Goal: Information Seeking & Learning: Learn about a topic

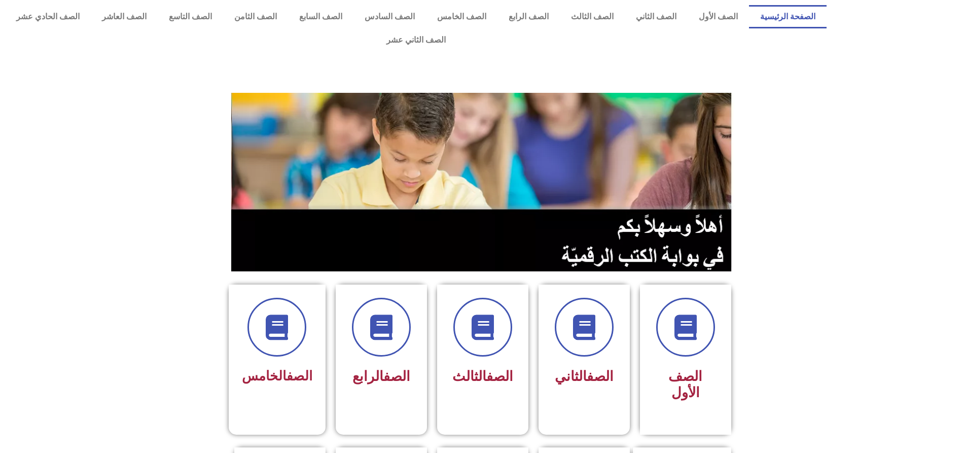
scroll to position [355, 0]
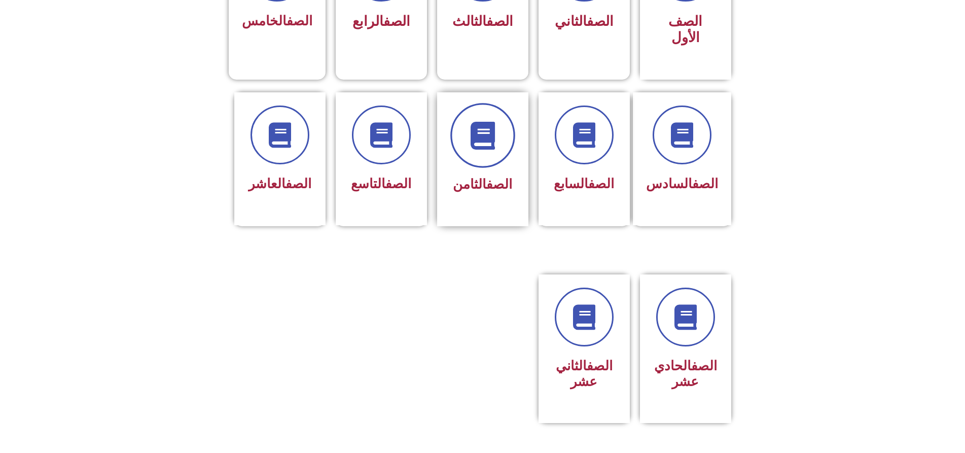
click at [490, 121] on icon at bounding box center [482, 135] width 28 height 28
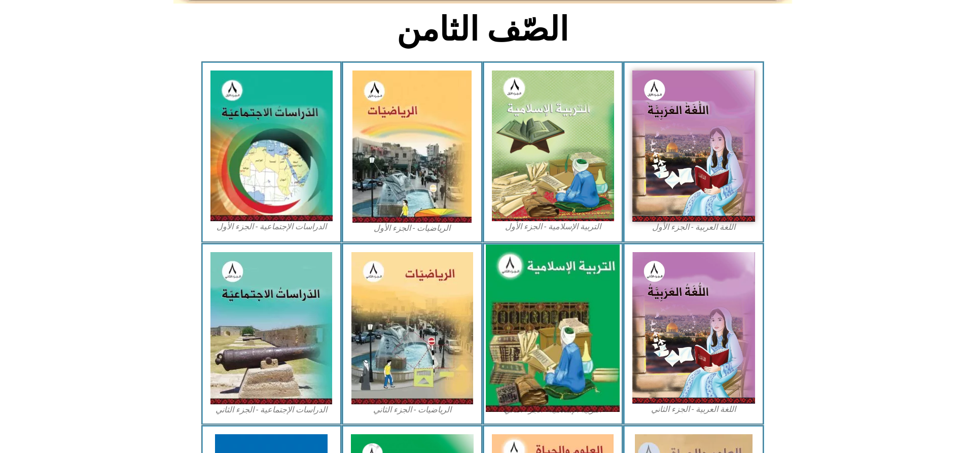
scroll to position [406, 0]
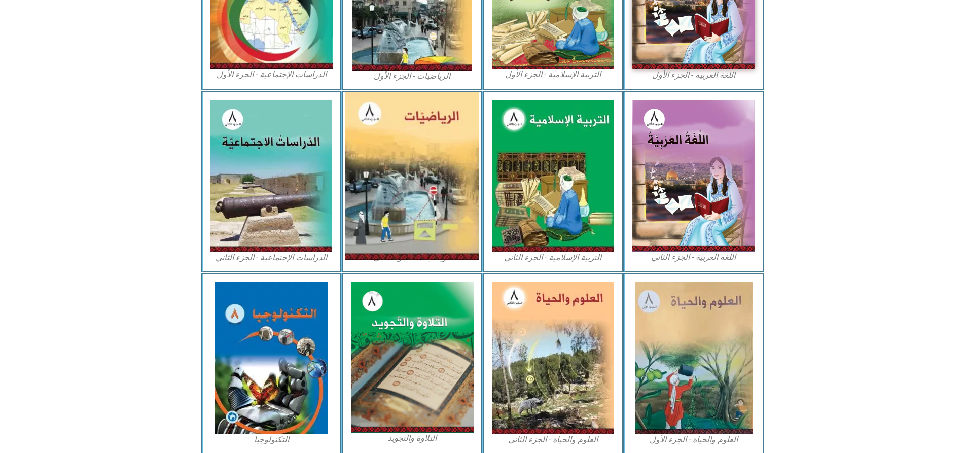
click at [400, 131] on img at bounding box center [412, 175] width 134 height 167
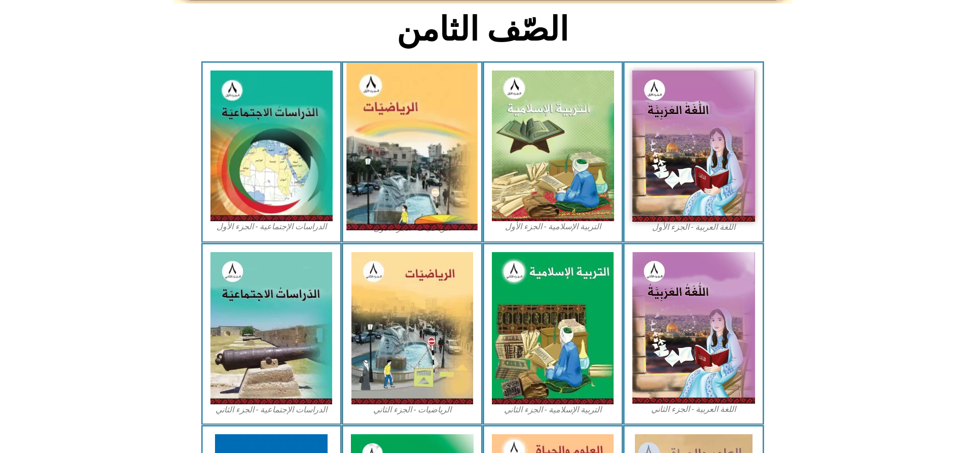
click at [403, 126] on img at bounding box center [412, 146] width 131 height 167
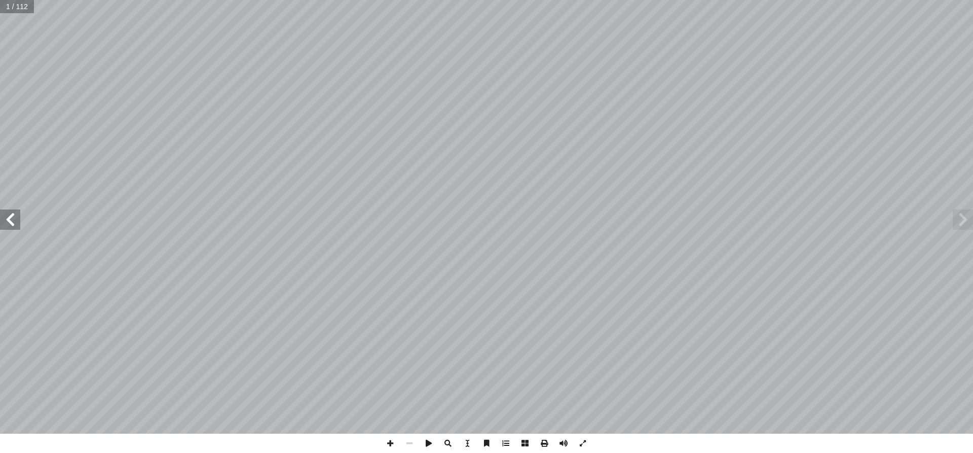
click at [15, 225] on span at bounding box center [10, 219] width 20 height 20
click at [13, 222] on span at bounding box center [10, 219] width 20 height 20
click at [12, 220] on span at bounding box center [10, 219] width 20 height 20
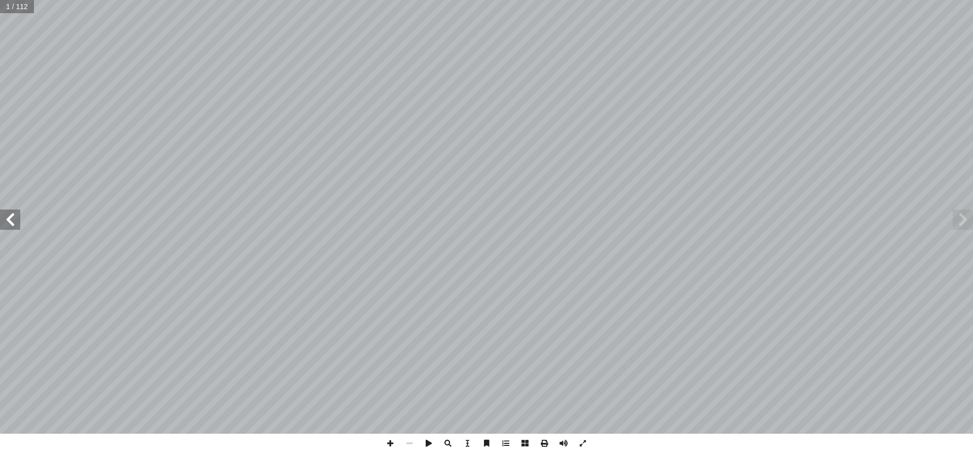
click at [12, 220] on span at bounding box center [10, 219] width 20 height 20
click at [18, 220] on span at bounding box center [10, 219] width 20 height 20
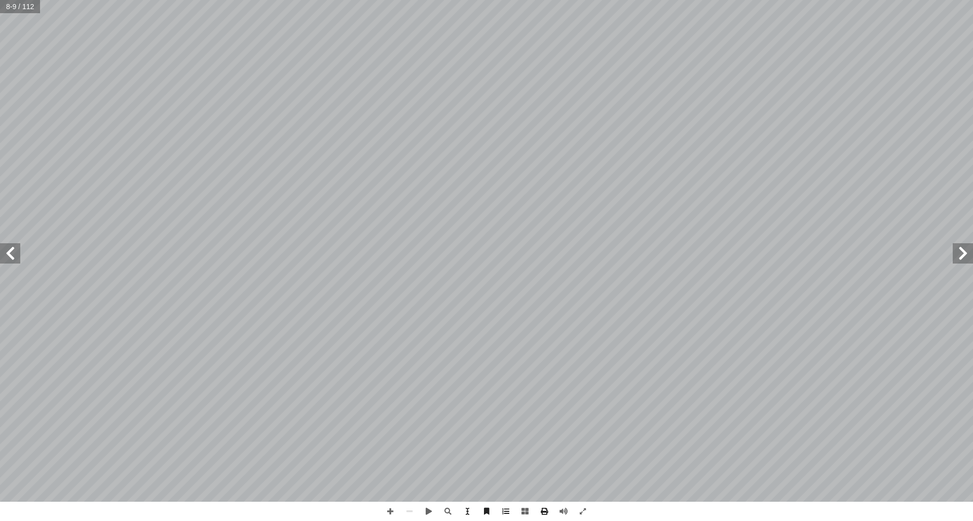
click at [16, 255] on span at bounding box center [10, 253] width 20 height 20
click at [3, 255] on span at bounding box center [10, 253] width 20 height 20
click at [9, 245] on span at bounding box center [10, 253] width 20 height 20
click at [12, 253] on span at bounding box center [10, 253] width 20 height 20
drag, startPoint x: 0, startPoint y: 254, endPoint x: 8, endPoint y: 245, distance: 12.6
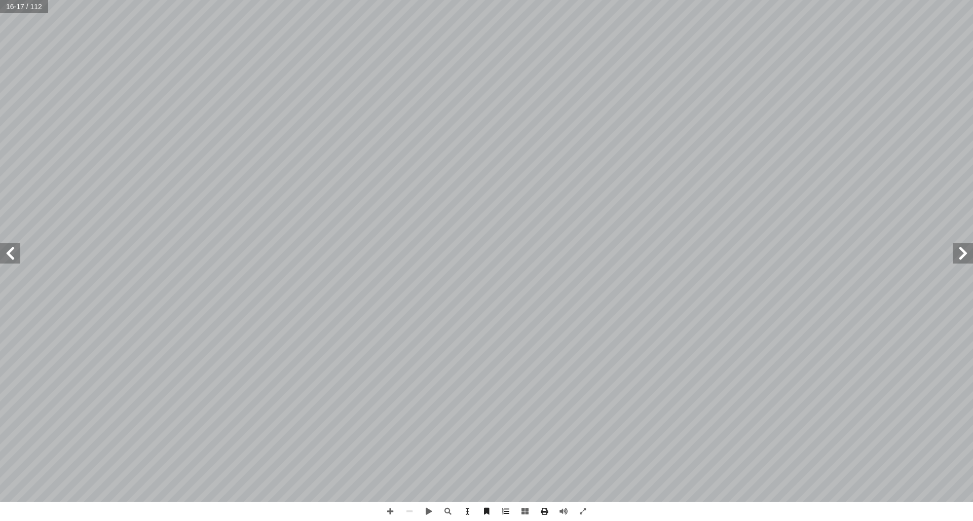
click at [4, 250] on span at bounding box center [10, 253] width 20 height 20
click at [969, 253] on span at bounding box center [963, 253] width 20 height 20
click at [968, 252] on span at bounding box center [963, 253] width 20 height 20
click at [963, 249] on span at bounding box center [963, 253] width 20 height 20
